Goal: Information Seeking & Learning: Check status

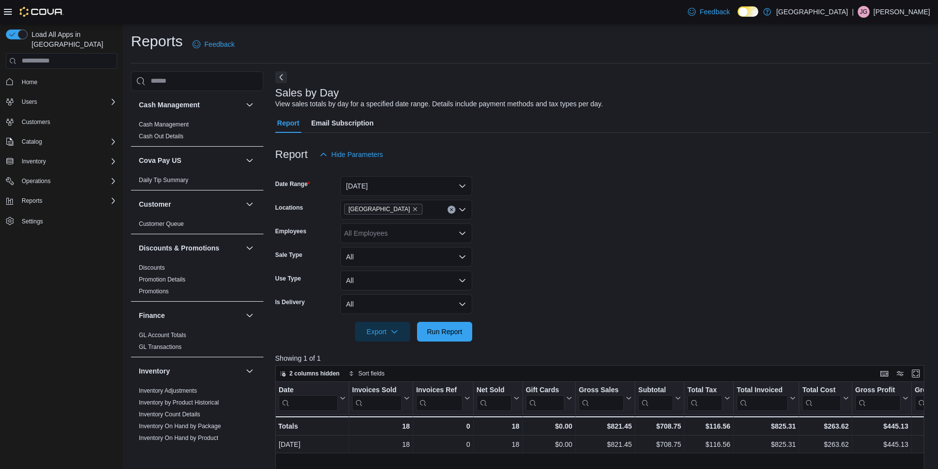
scroll to position [279, 0]
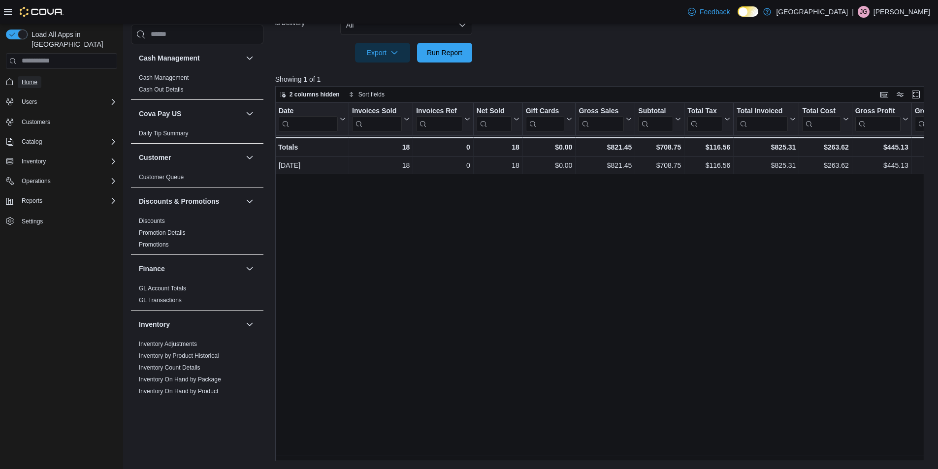
click at [33, 78] on span "Home" at bounding box center [30, 82] width 16 height 8
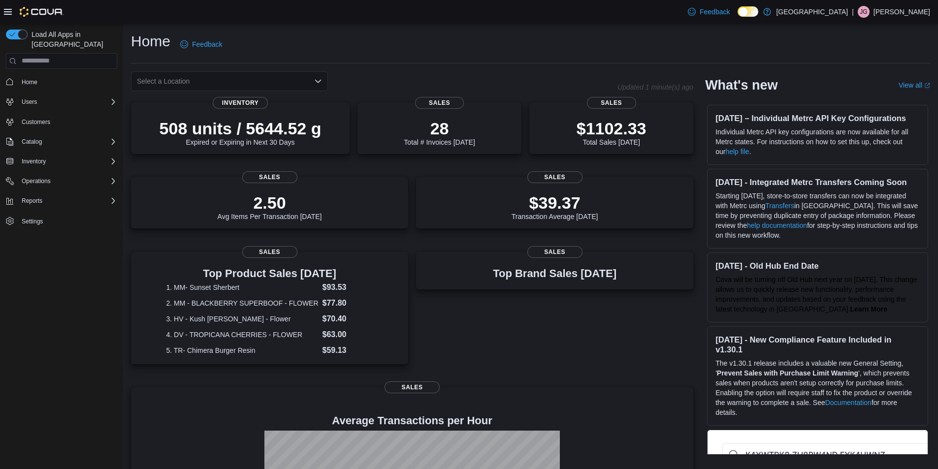
click at [320, 77] on icon "Open list of options" at bounding box center [318, 81] width 8 height 8
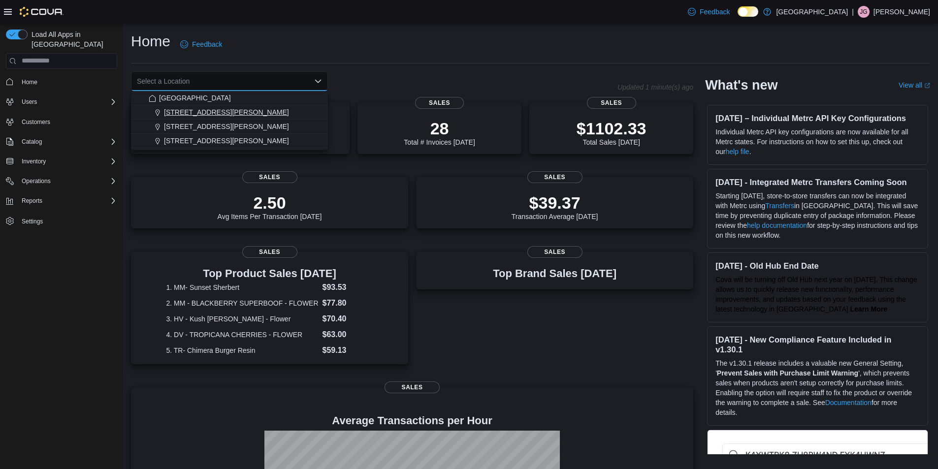
click at [222, 116] on div "[STREET_ADDRESS][PERSON_NAME]" at bounding box center [235, 112] width 173 height 10
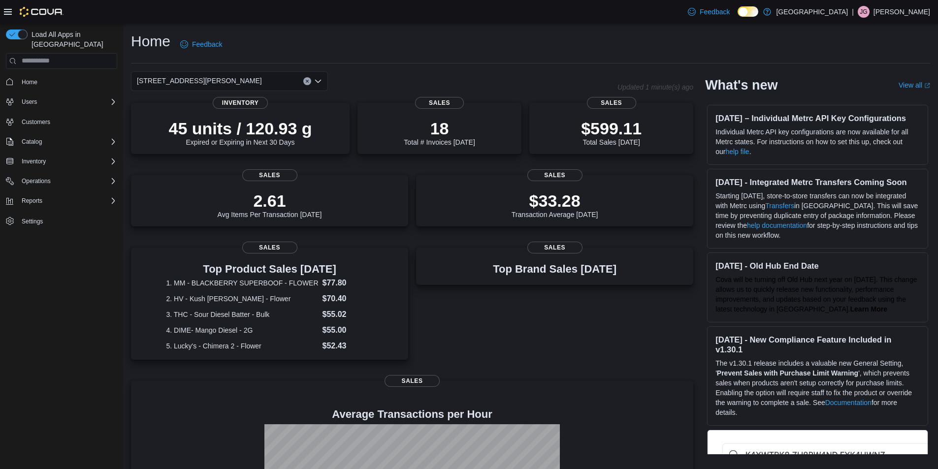
click at [317, 82] on icon "Open list of options" at bounding box center [318, 80] width 6 height 3
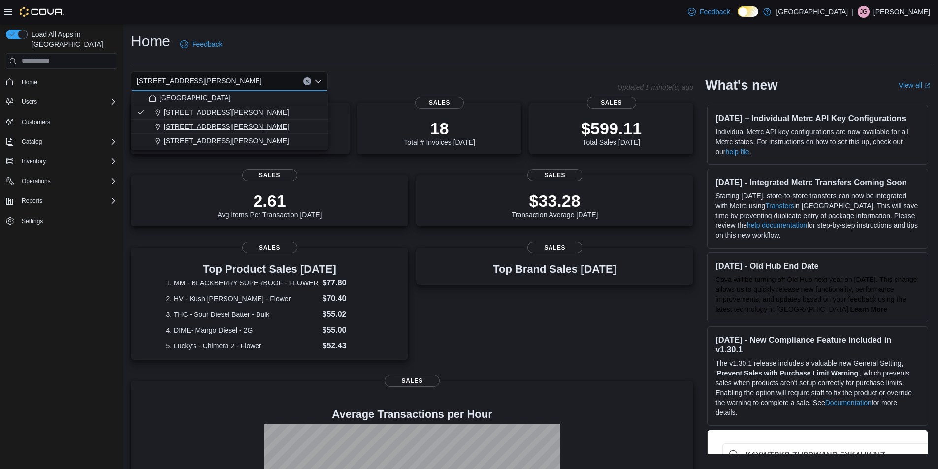
click at [216, 127] on span "[STREET_ADDRESS][PERSON_NAME]" at bounding box center [226, 127] width 125 height 10
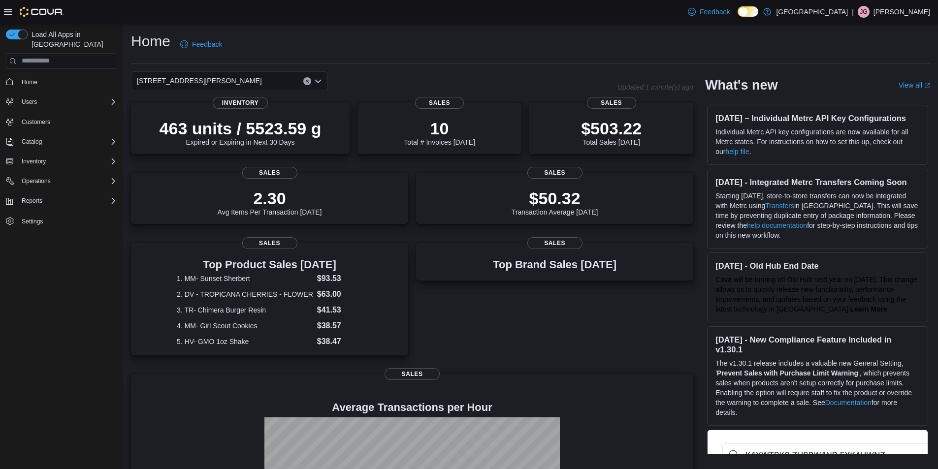
click at [318, 82] on icon "Open list of options" at bounding box center [318, 80] width 6 height 3
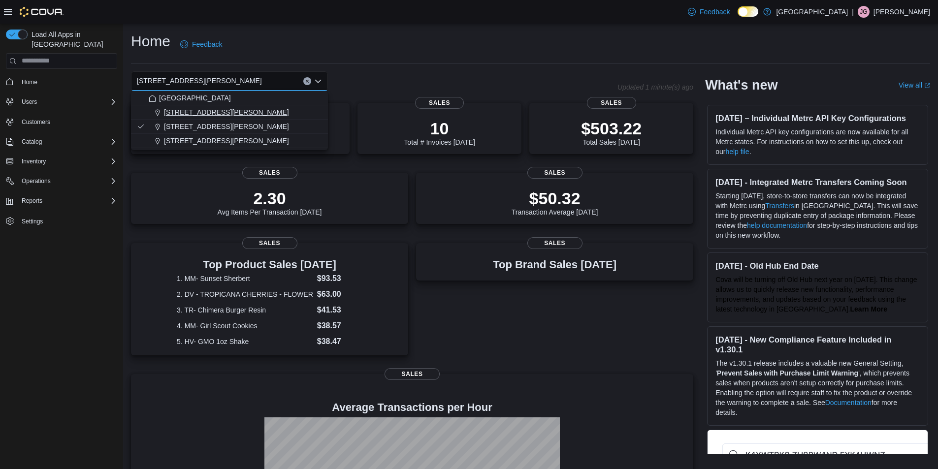
click at [212, 116] on span "[STREET_ADDRESS][PERSON_NAME]" at bounding box center [226, 112] width 125 height 10
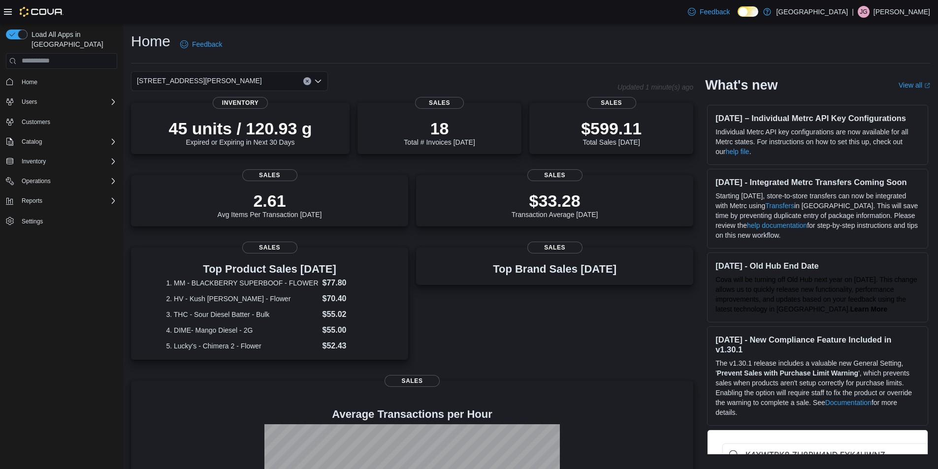
click at [316, 79] on icon "Open list of options" at bounding box center [318, 81] width 8 height 8
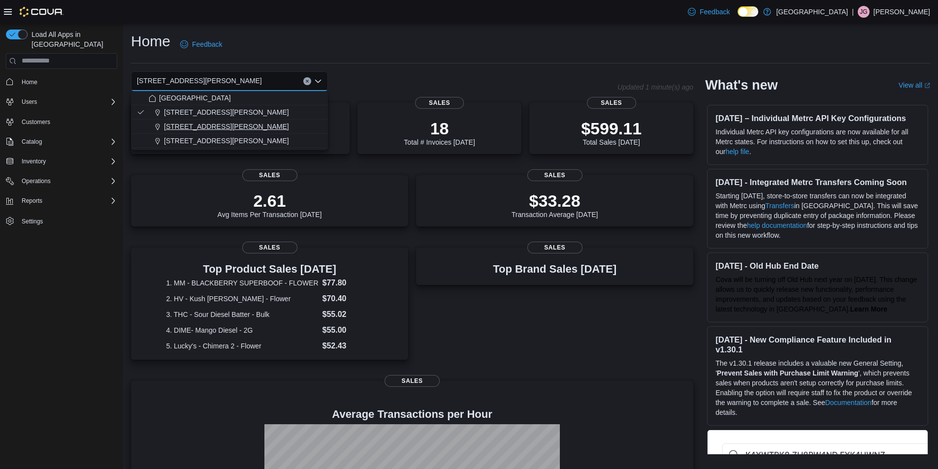
click at [224, 124] on span "[STREET_ADDRESS][PERSON_NAME]" at bounding box center [226, 127] width 125 height 10
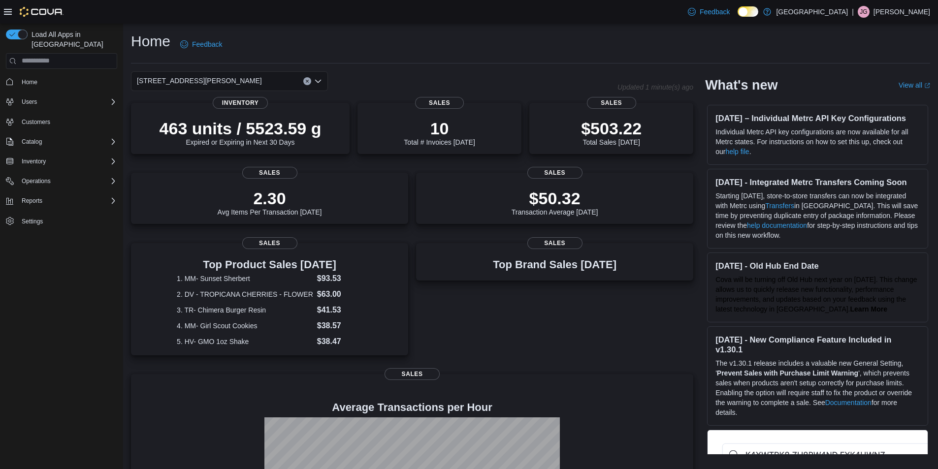
click at [307, 79] on icon "Clear input" at bounding box center [307, 81] width 4 height 4
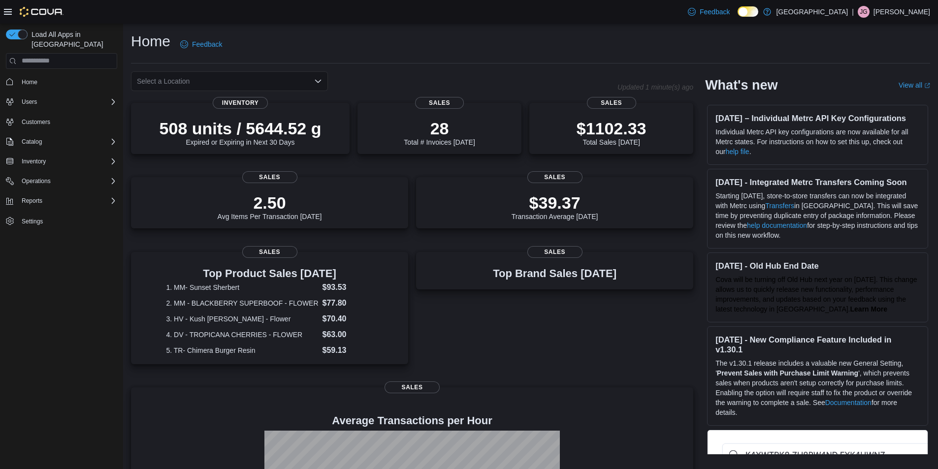
click at [389, 53] on div "Home Feedback" at bounding box center [530, 45] width 799 height 26
click at [611, 126] on p "$1102.33" at bounding box center [611, 128] width 70 height 20
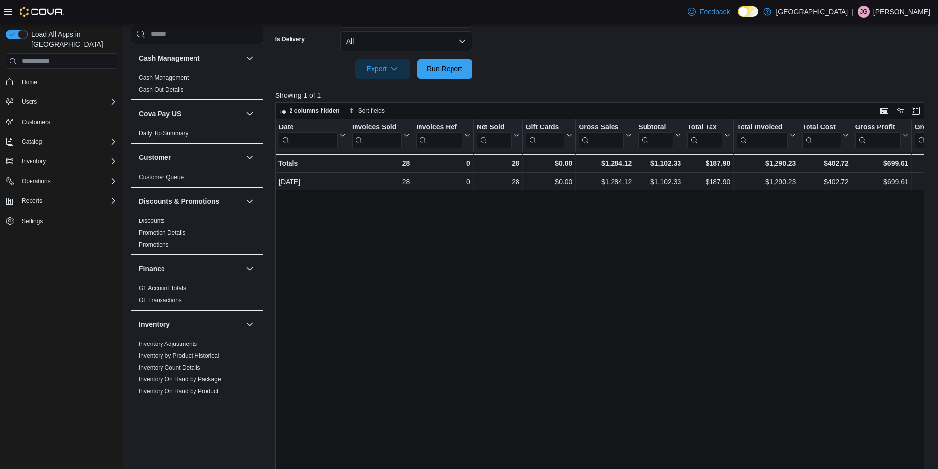
scroll to position [279, 0]
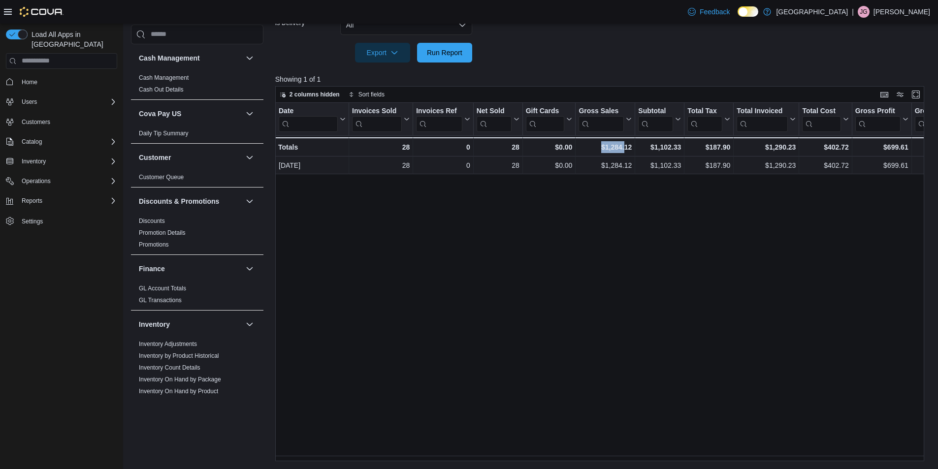
drag, startPoint x: 580, startPoint y: 461, endPoint x: 626, endPoint y: 461, distance: 45.8
click at [626, 461] on div "Date Click to view column header actions Invoices Sold Click to view column hea…" at bounding box center [603, 282] width 656 height 358
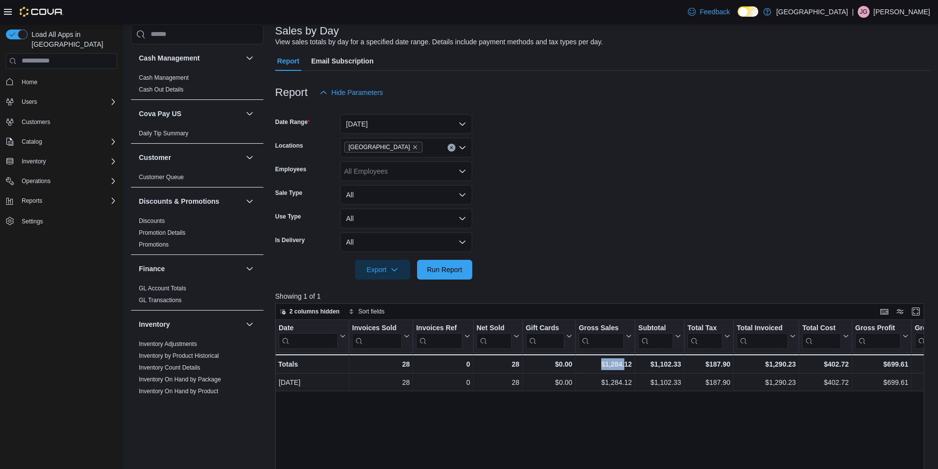
scroll to position [0, 0]
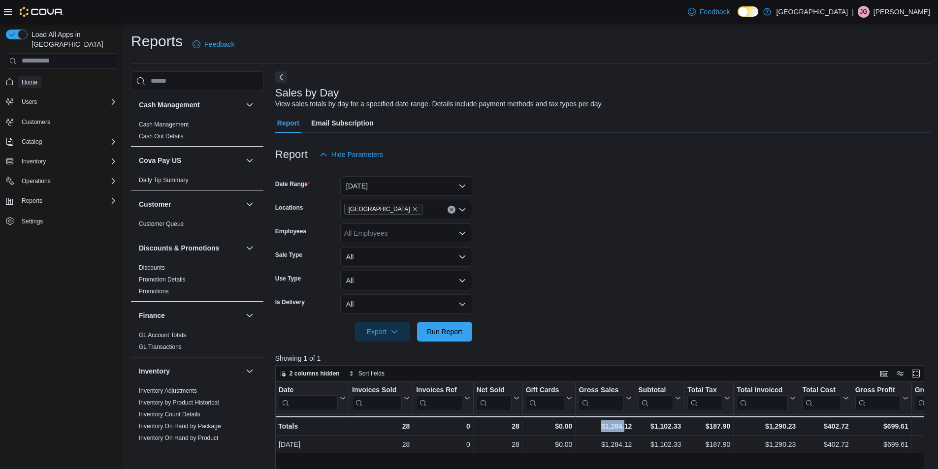
click at [22, 78] on span "Home" at bounding box center [30, 82] width 16 height 8
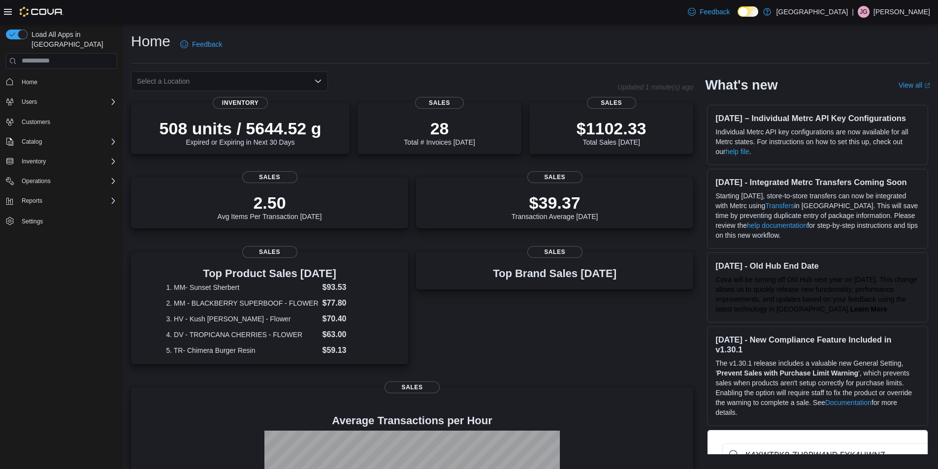
click at [436, 49] on div "Home Feedback" at bounding box center [530, 45] width 799 height 26
click at [398, 8] on div "Feedback Dark Mode Round House Reserve | [PERSON_NAME]" at bounding box center [469, 12] width 938 height 24
click at [318, 81] on icon "Open list of options" at bounding box center [318, 81] width 8 height 8
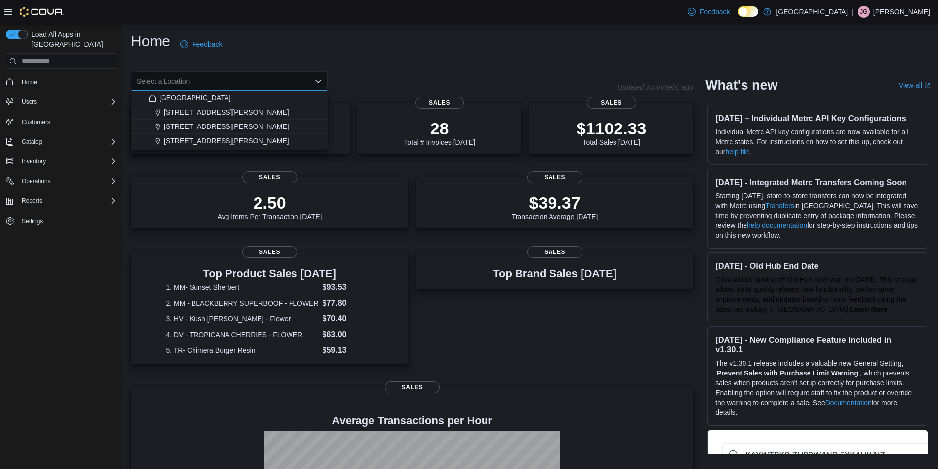
click at [544, 54] on div "Home Feedback" at bounding box center [530, 45] width 799 height 26
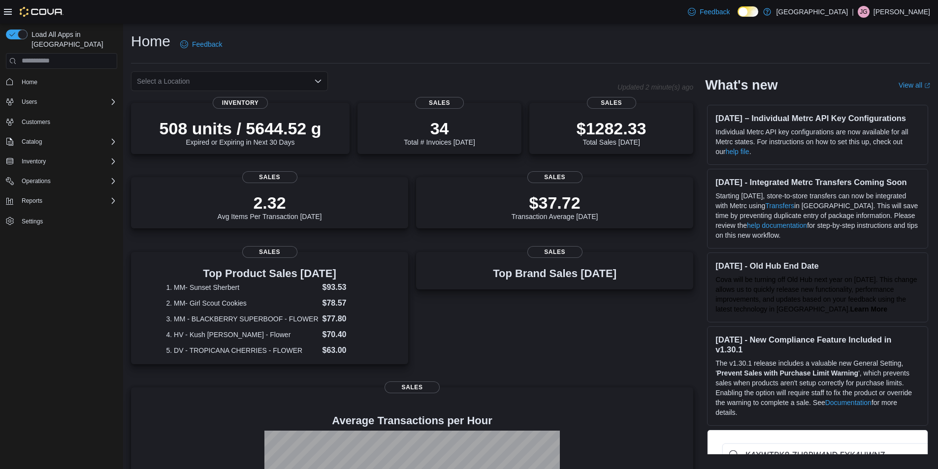
click at [318, 79] on icon "Open list of options" at bounding box center [318, 81] width 8 height 8
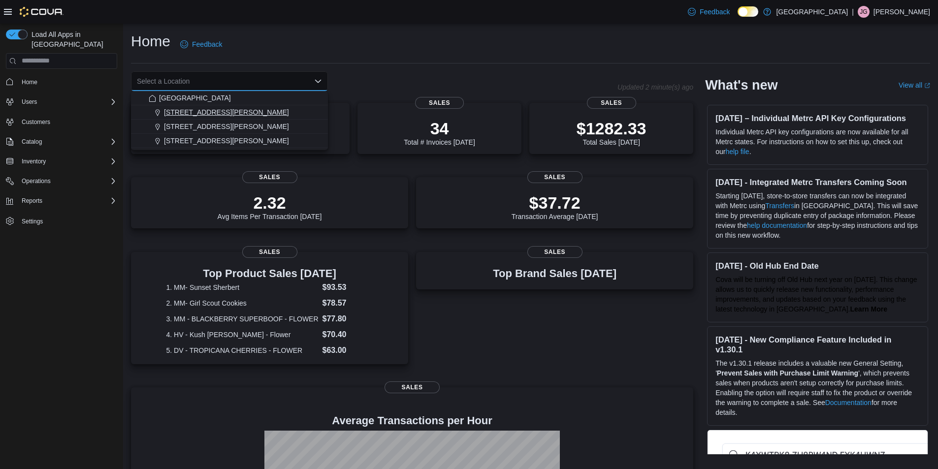
click at [194, 112] on span "[STREET_ADDRESS][PERSON_NAME]" at bounding box center [226, 112] width 125 height 10
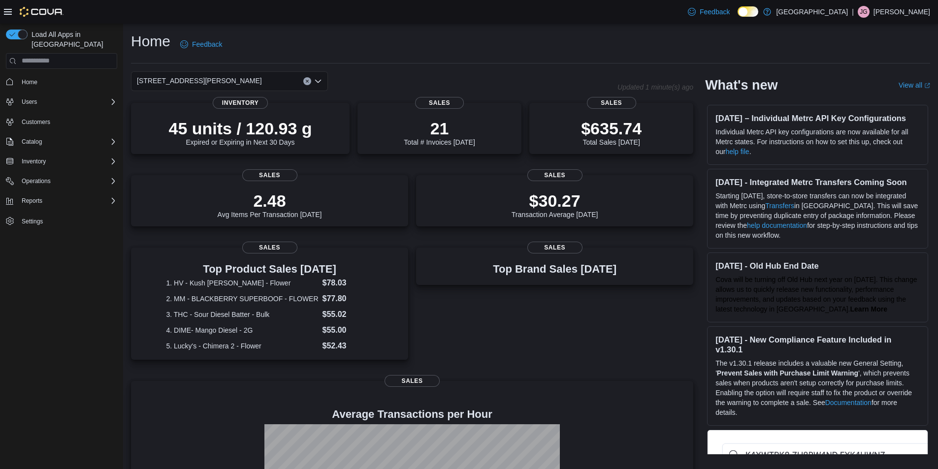
click at [315, 80] on icon "Open list of options" at bounding box center [318, 80] width 6 height 3
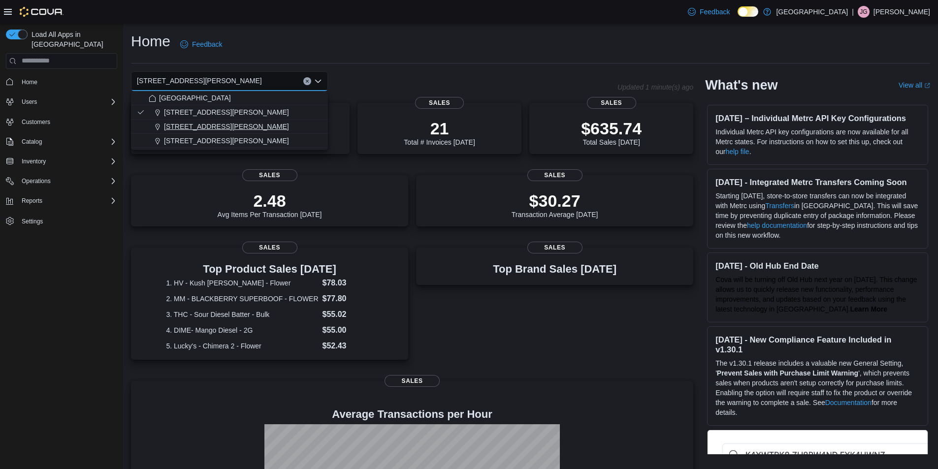
click at [238, 124] on div "[STREET_ADDRESS][PERSON_NAME]" at bounding box center [235, 127] width 173 height 10
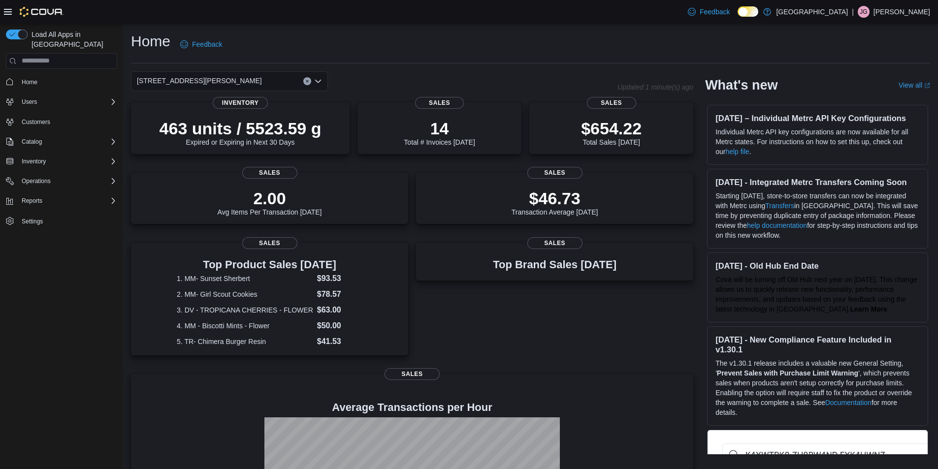
click at [309, 80] on icon "Clear input" at bounding box center [307, 81] width 4 height 4
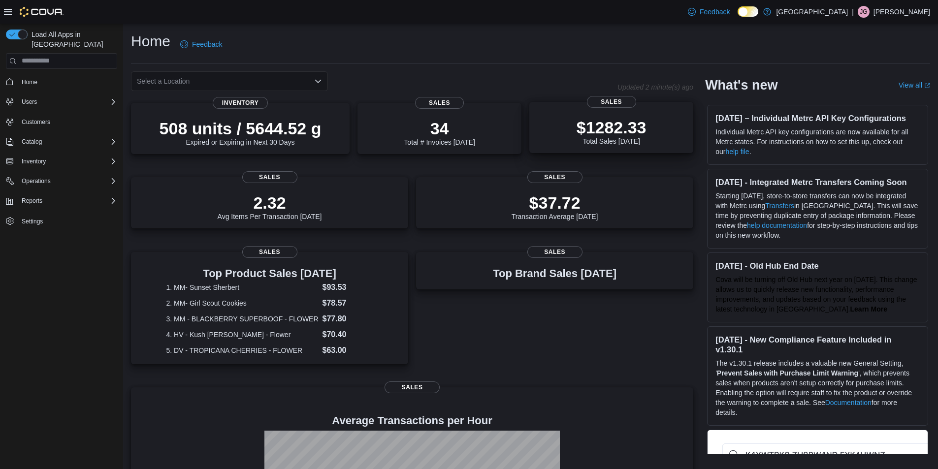
click at [637, 136] on p "$1282.33" at bounding box center [611, 128] width 70 height 20
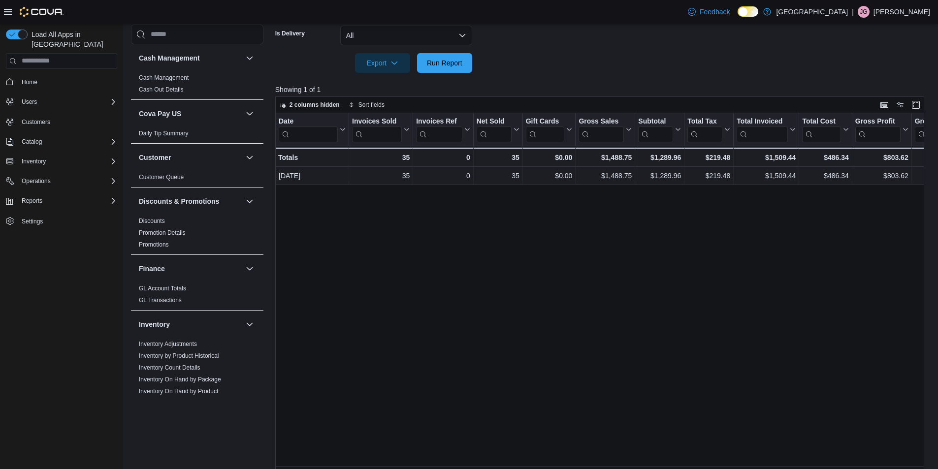
scroll to position [279, 0]
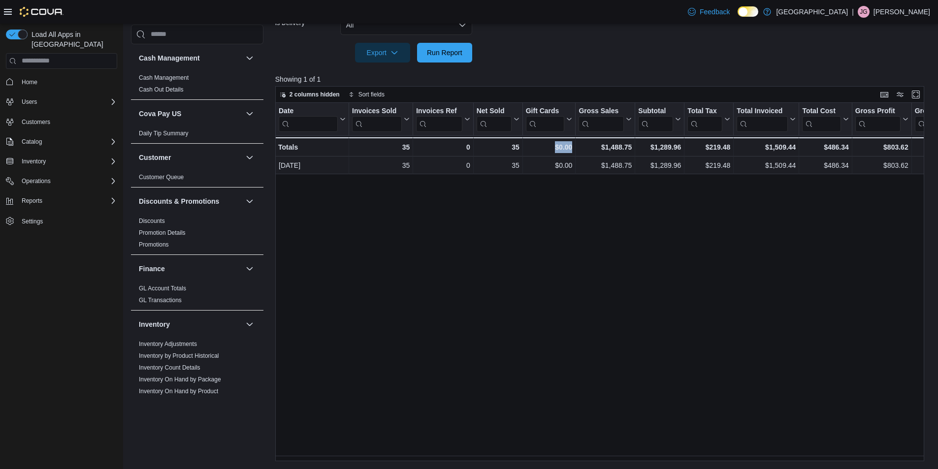
drag, startPoint x: 556, startPoint y: 454, endPoint x: 589, endPoint y: 460, distance: 33.9
click at [589, 460] on div "Date Click to view column header actions Invoices Sold Click to view column hea…" at bounding box center [603, 282] width 656 height 358
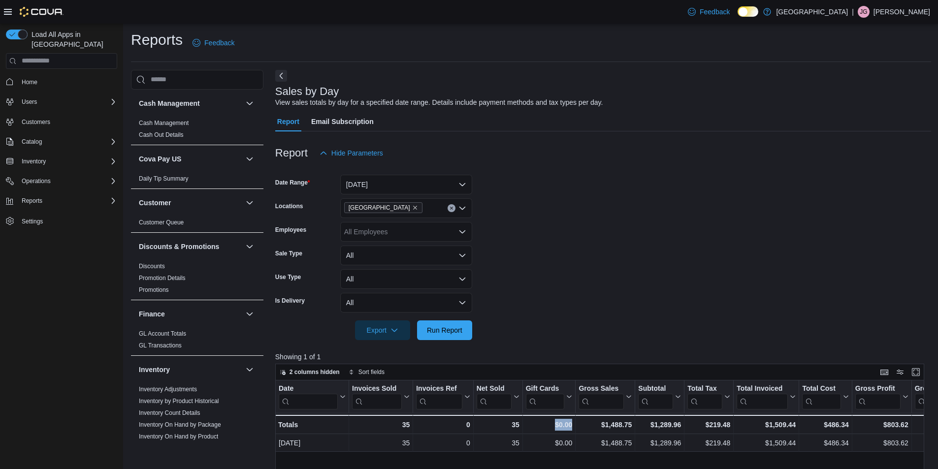
scroll to position [0, 0]
click at [24, 78] on span "Home" at bounding box center [30, 82] width 16 height 8
